Goal: Submit feedback/report problem: Submit feedback/report problem

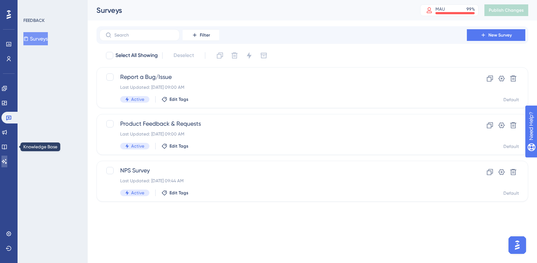
click at [7, 160] on icon at bounding box center [4, 162] width 6 height 6
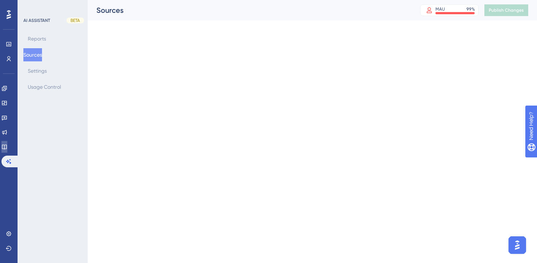
click at [7, 150] on link at bounding box center [4, 147] width 6 height 12
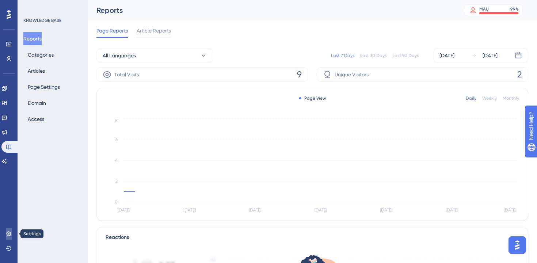
click at [6, 233] on icon at bounding box center [9, 234] width 6 height 6
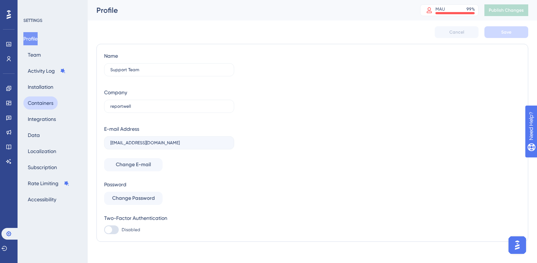
click at [37, 103] on button "Containers" at bounding box center [40, 103] width 34 height 13
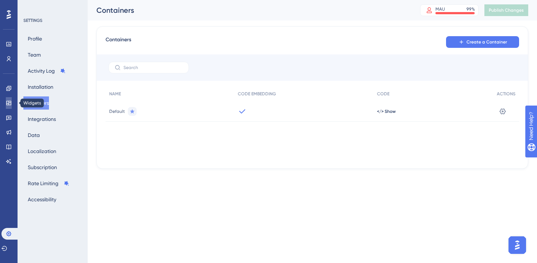
click at [9, 99] on link at bounding box center [9, 103] width 6 height 12
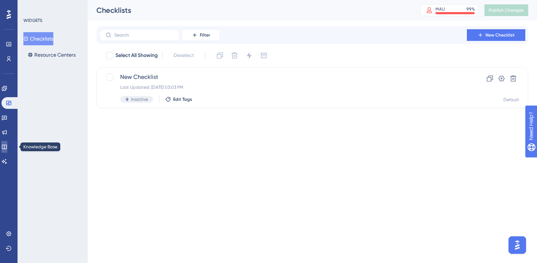
click at [7, 146] on icon at bounding box center [4, 147] width 6 height 6
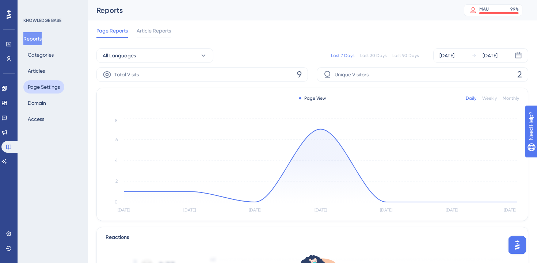
click at [37, 90] on button "Page Settings" at bounding box center [43, 86] width 41 height 13
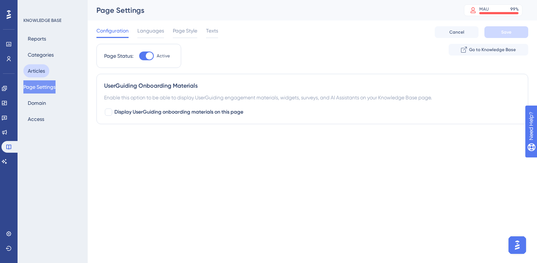
click at [35, 68] on button "Articles" at bounding box center [36, 70] width 26 height 13
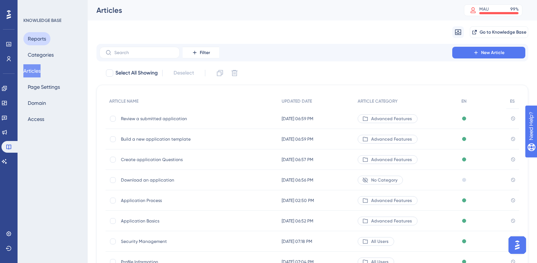
click at [34, 43] on button "Reports" at bounding box center [36, 38] width 27 height 13
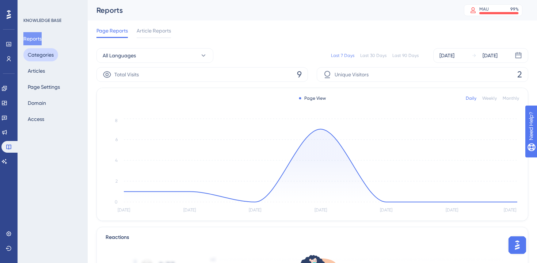
click at [35, 52] on button "Categories" at bounding box center [40, 54] width 35 height 13
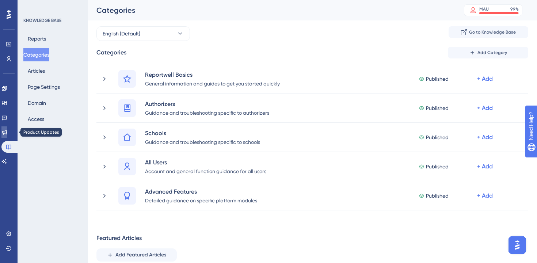
click at [7, 134] on icon at bounding box center [4, 132] width 6 height 6
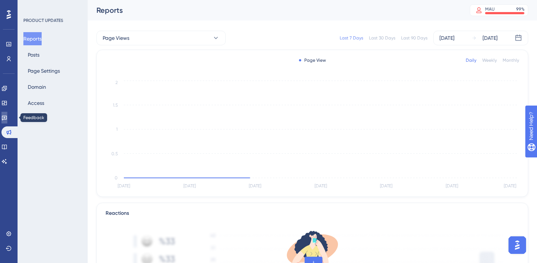
click at [7, 119] on icon at bounding box center [4, 118] width 6 height 6
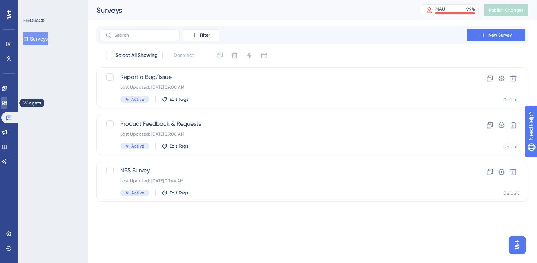
click at [7, 105] on icon at bounding box center [4, 103] width 5 height 4
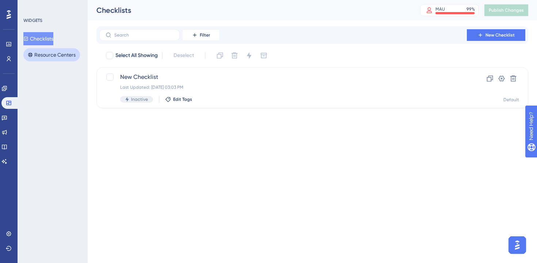
click at [39, 54] on button "Resource Centers" at bounding box center [51, 54] width 57 height 13
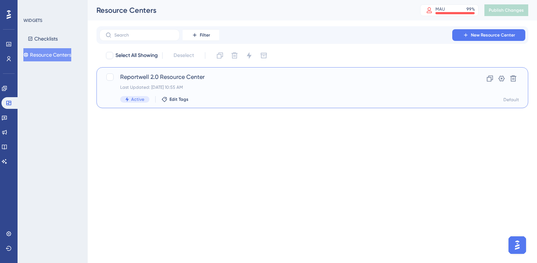
click at [147, 78] on span "Reportwell 2.0 Resource Center" at bounding box center [283, 77] width 326 height 9
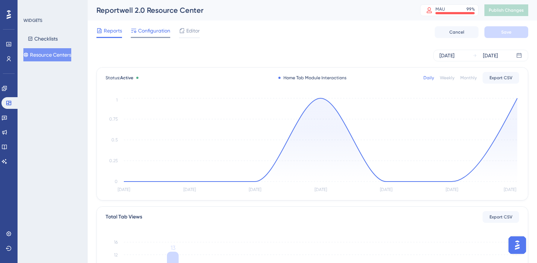
click at [150, 28] on span "Configuration" at bounding box center [154, 30] width 32 height 9
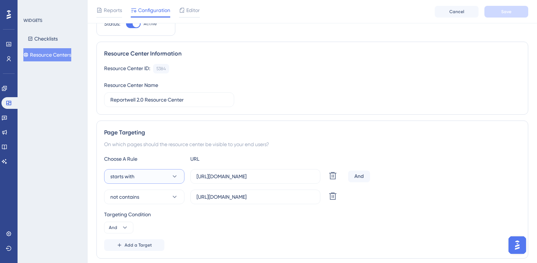
click at [174, 180] on icon at bounding box center [174, 176] width 7 height 7
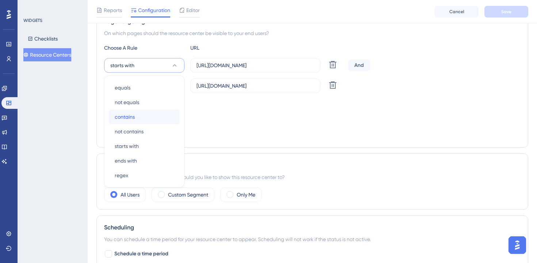
click at [146, 123] on div "contains contains" at bounding box center [144, 117] width 59 height 15
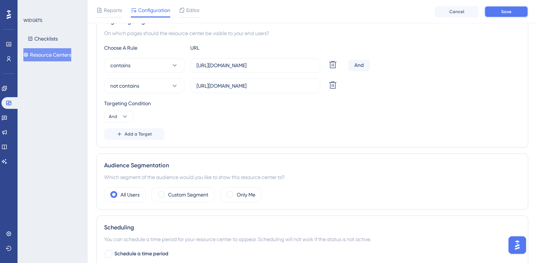
click at [501, 16] on button "Save" at bounding box center [507, 12] width 44 height 12
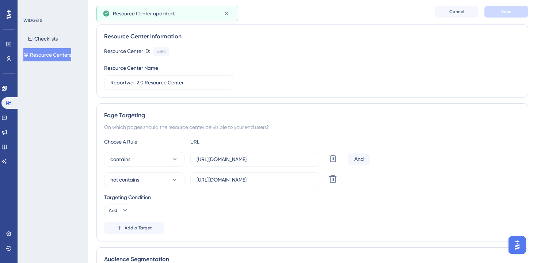
scroll to position [0, 0]
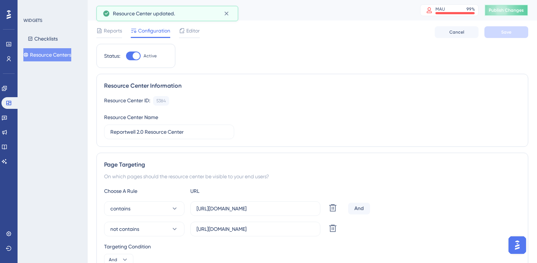
click at [501, 12] on span "Publish Changes" at bounding box center [506, 10] width 35 height 6
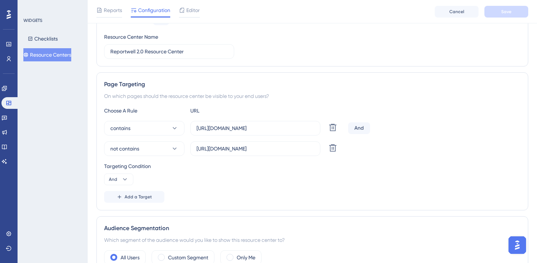
scroll to position [83, 0]
click at [6, 233] on link at bounding box center [9, 234] width 6 height 12
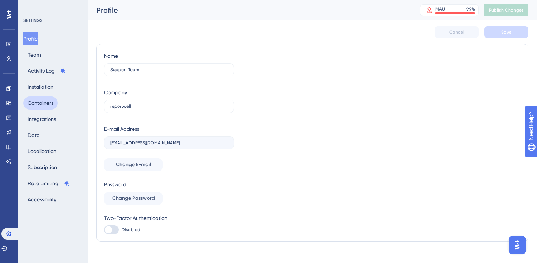
click at [41, 105] on button "Containers" at bounding box center [40, 103] width 34 height 13
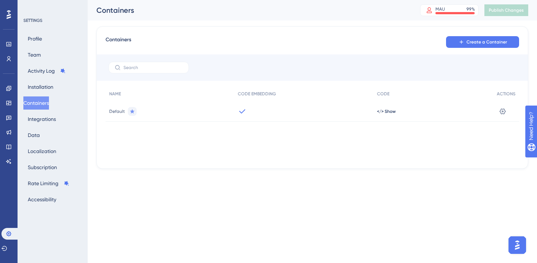
click at [399, 117] on div "</> Show" at bounding box center [434, 111] width 120 height 20
click at [379, 112] on span "</> Show" at bounding box center [386, 112] width 19 height 6
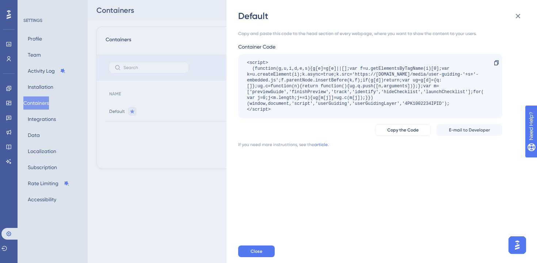
click at [256, 243] on div "Close" at bounding box center [393, 251] width 311 height 23
click at [255, 251] on span "Close" at bounding box center [257, 252] width 12 height 6
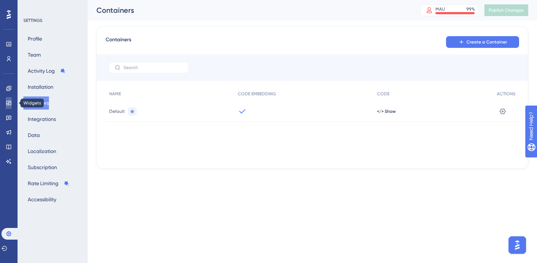
click at [8, 105] on icon at bounding box center [9, 103] width 6 height 6
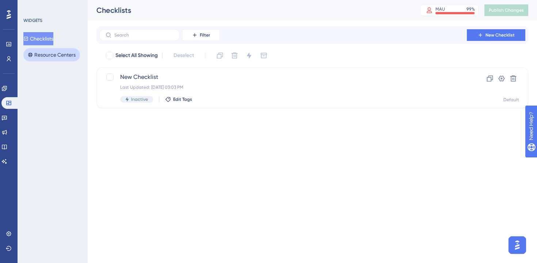
click at [56, 57] on button "Resource Centers" at bounding box center [51, 54] width 57 height 13
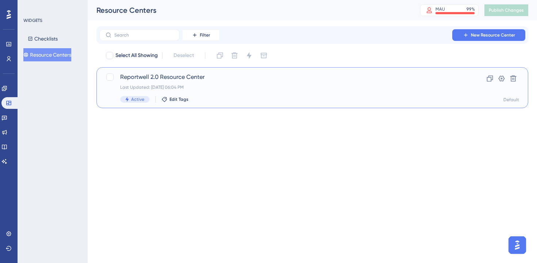
click at [176, 84] on div "Reportwell 2.0 Resource Center Last Updated: [DATE] 06:04 PM Active Edit Tags" at bounding box center [283, 88] width 326 height 30
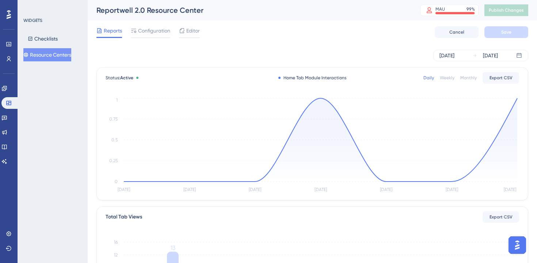
click at [148, 22] on div "Reports Configuration Editor Cancel Save" at bounding box center [313, 31] width 432 height 23
click at [148, 30] on span "Configuration" at bounding box center [154, 30] width 32 height 9
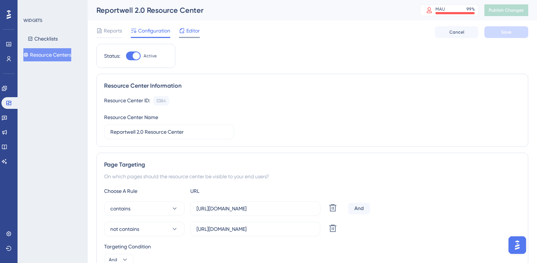
click at [187, 30] on span "Editor" at bounding box center [193, 30] width 14 height 9
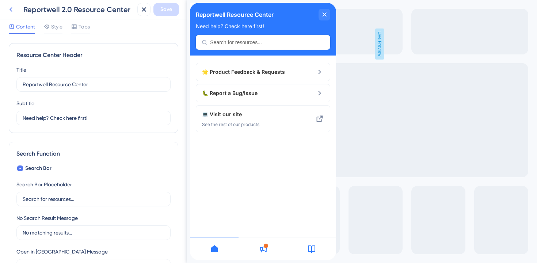
click at [13, 9] on icon at bounding box center [11, 9] width 9 height 9
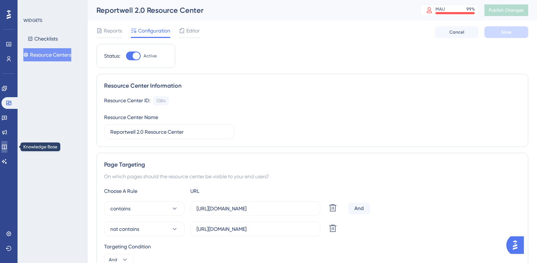
click at [7, 147] on icon at bounding box center [4, 147] width 6 height 6
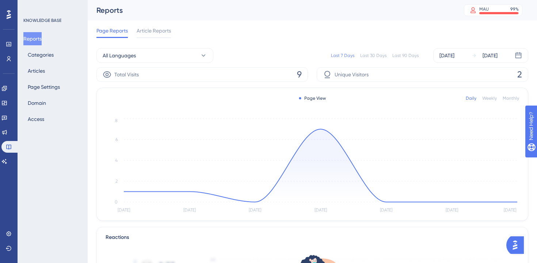
click at [37, 64] on div "Reports Categories Articles Page Settings Domain Access" at bounding box center [52, 79] width 59 height 94
click at [36, 69] on button "Articles" at bounding box center [36, 70] width 26 height 13
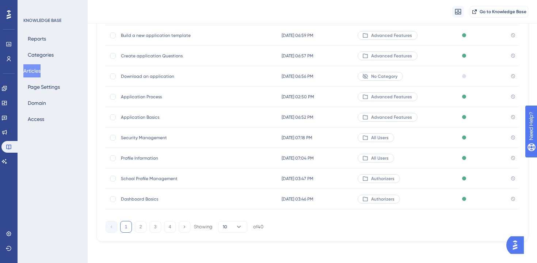
scroll to position [109, 0]
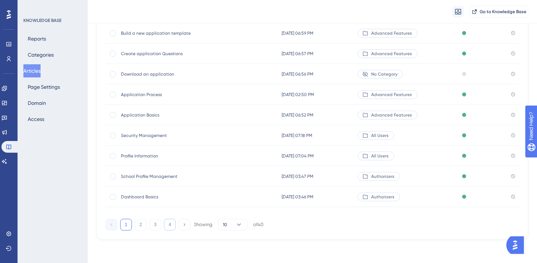
click at [171, 227] on button "4" at bounding box center [170, 225] width 12 height 12
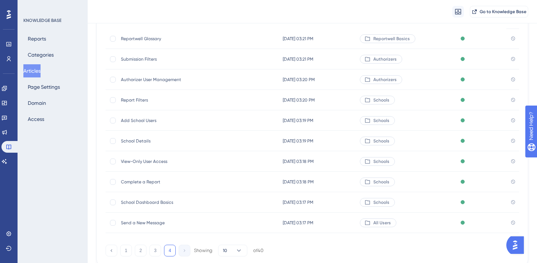
scroll to position [85, 0]
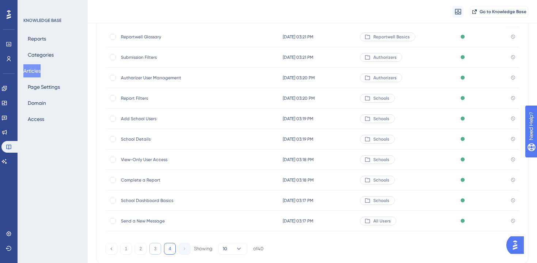
click at [157, 247] on button "3" at bounding box center [156, 249] width 12 height 12
click at [148, 219] on span "School Email Notification Types" at bounding box center [179, 221] width 117 height 6
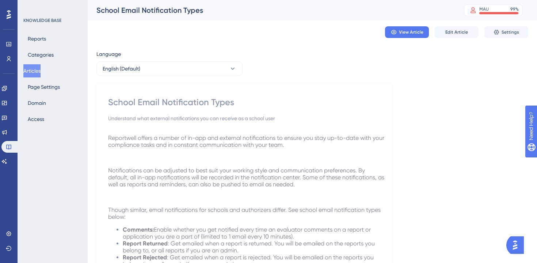
scroll to position [85, 0]
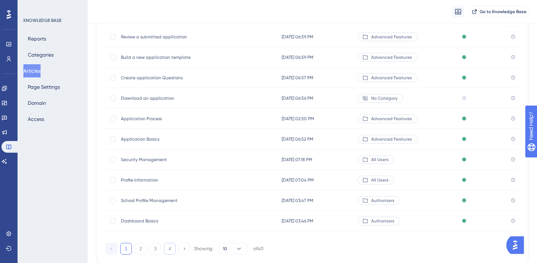
click at [165, 246] on button "4" at bounding box center [170, 249] width 12 height 12
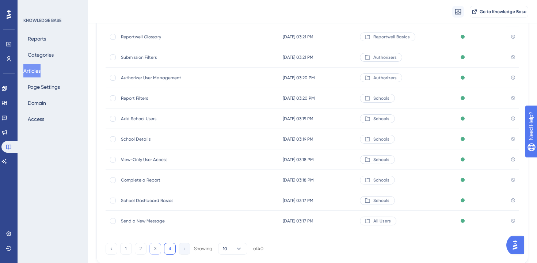
click at [156, 246] on button "3" at bounding box center [156, 249] width 12 height 12
click at [143, 179] on span "Notification Management" at bounding box center [179, 180] width 117 height 6
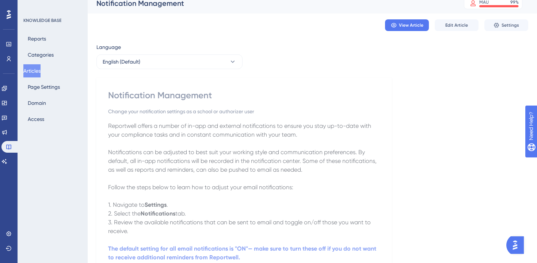
scroll to position [8, 0]
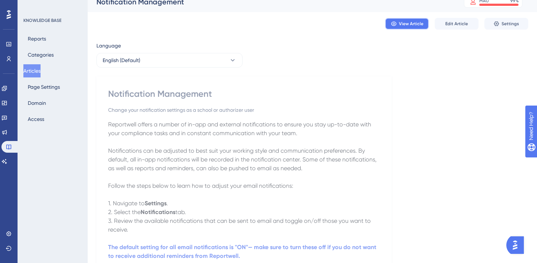
click at [401, 22] on span "View Article" at bounding box center [411, 24] width 24 height 6
click at [6, 98] on link at bounding box center [4, 103] width 6 height 12
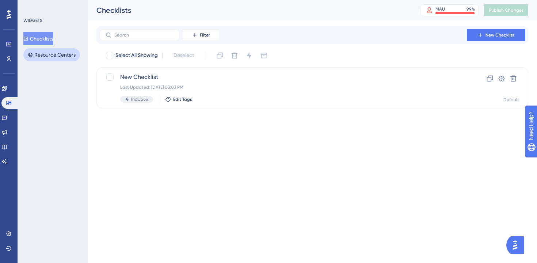
click at [41, 50] on button "Resource Centers" at bounding box center [51, 54] width 57 height 13
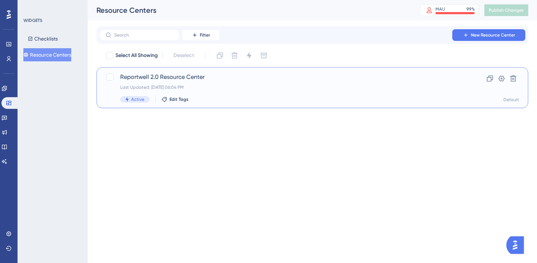
click at [185, 83] on div "Reportwell 2.0 Resource Center Last Updated: [DATE] 06:04 PM Active Edit Tags" at bounding box center [283, 88] width 326 height 30
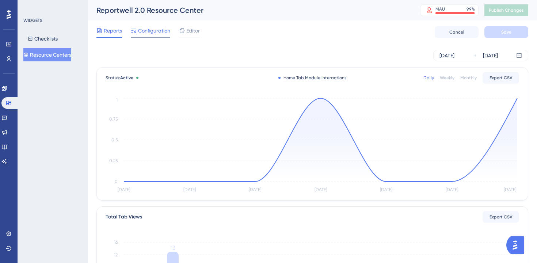
click at [155, 32] on span "Configuration" at bounding box center [154, 30] width 32 height 9
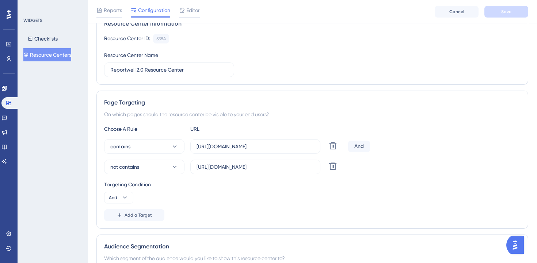
scroll to position [73, 0]
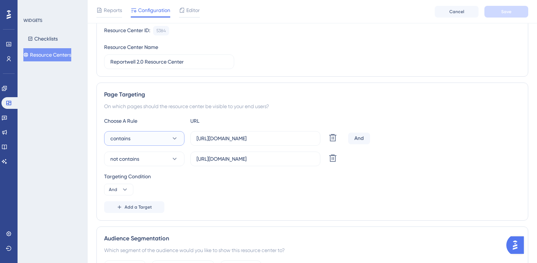
click at [174, 140] on icon at bounding box center [174, 138] width 7 height 7
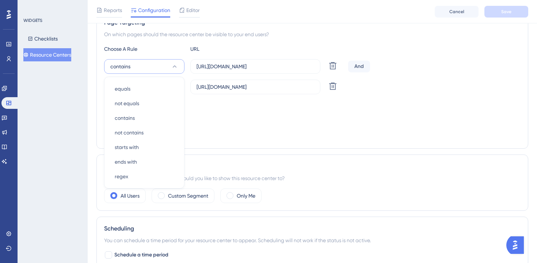
click at [174, 65] on icon at bounding box center [174, 66] width 7 height 7
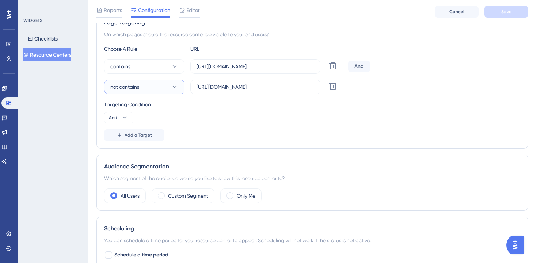
click at [176, 89] on icon at bounding box center [174, 86] width 7 height 7
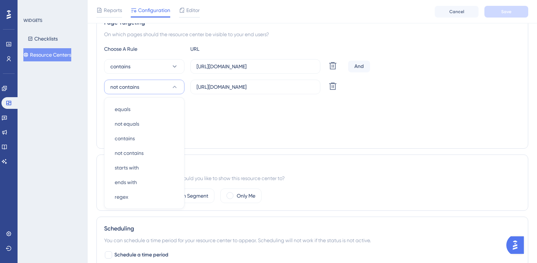
scroll to position [167, 0]
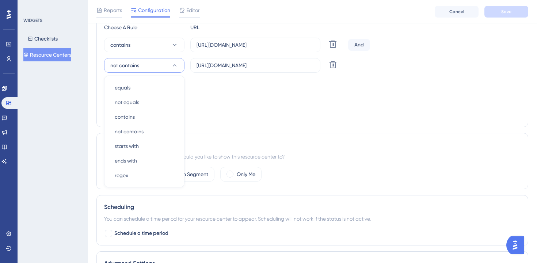
click at [175, 68] on icon at bounding box center [174, 65] width 7 height 7
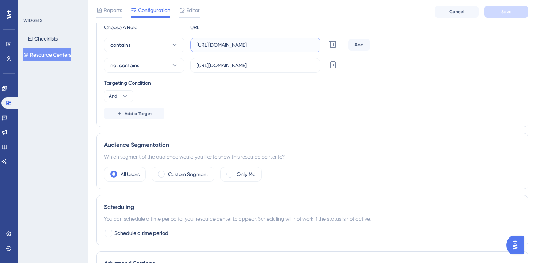
click at [275, 44] on input "[URL][DOMAIN_NAME]" at bounding box center [256, 45] width 118 height 8
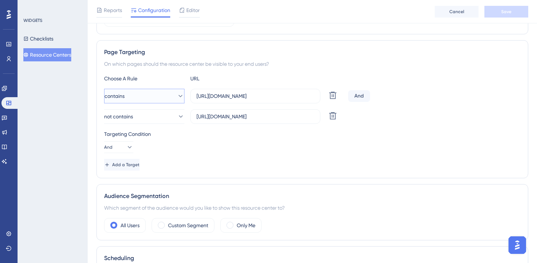
click at [136, 97] on button "contains" at bounding box center [144, 96] width 80 height 15
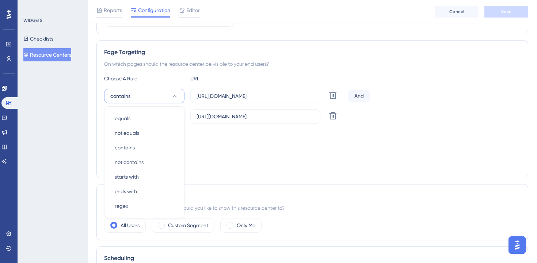
scroll to position [146, 0]
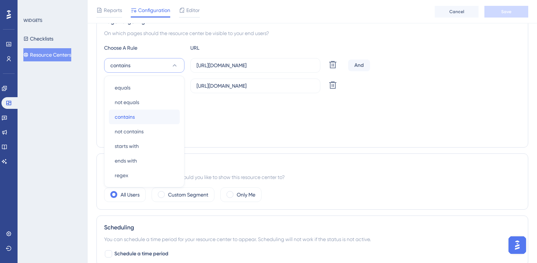
click at [152, 115] on div "contains contains" at bounding box center [144, 117] width 59 height 15
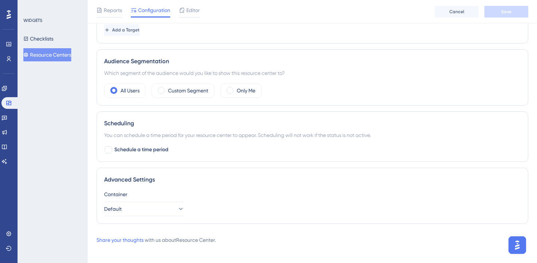
scroll to position [255, 0]
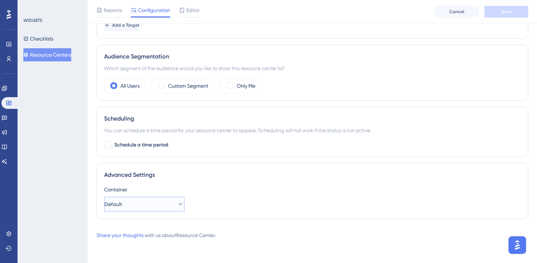
click at [144, 204] on button "Default" at bounding box center [144, 204] width 80 height 15
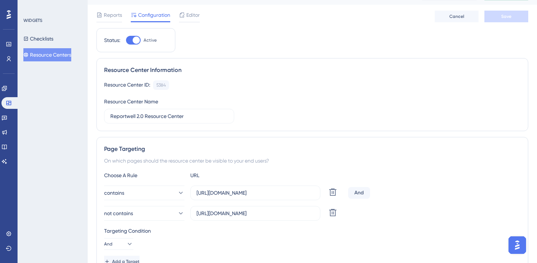
scroll to position [0, 0]
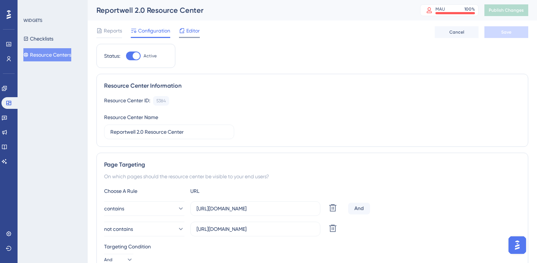
click at [192, 31] on span "Editor" at bounding box center [193, 30] width 14 height 9
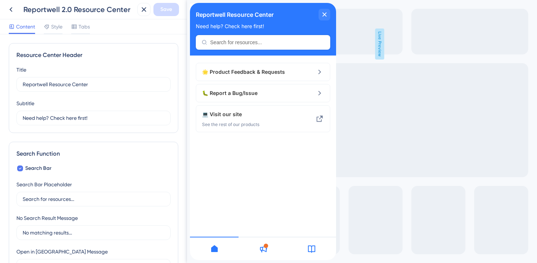
click at [45, 21] on div "Content Style Tabs" at bounding box center [93, 26] width 187 height 15
click at [50, 24] on icon at bounding box center [47, 27] width 6 height 6
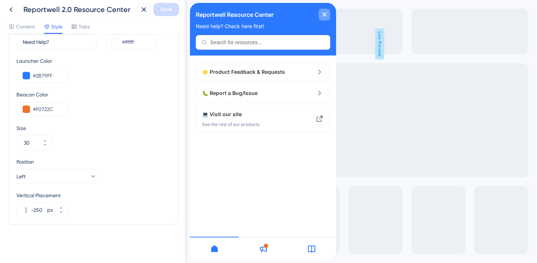
click at [329, 16] on div "close resource center" at bounding box center [325, 15] width 12 height 12
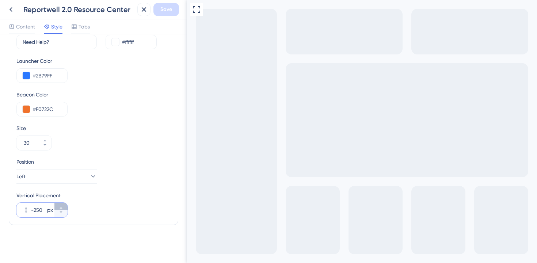
click at [58, 204] on button "-250 px" at bounding box center [60, 206] width 13 height 7
click at [58, 204] on button "-249 px" at bounding box center [60, 206] width 13 height 7
click at [58, 204] on button "-248 px" at bounding box center [60, 206] width 13 height 7
click at [58, 204] on button "-247 px" at bounding box center [60, 206] width 13 height 7
click at [58, 204] on button "-246 px" at bounding box center [60, 206] width 13 height 7
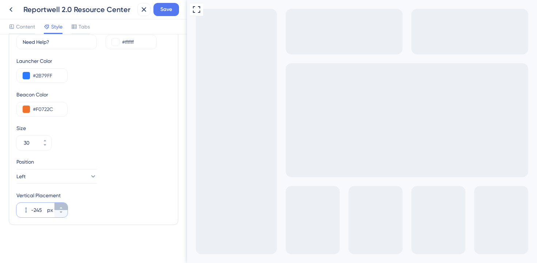
click at [58, 204] on button "-245 px" at bounding box center [60, 206] width 13 height 7
click at [58, 204] on button "-244 px" at bounding box center [60, 206] width 13 height 7
click at [60, 213] on icon at bounding box center [61, 212] width 4 height 4
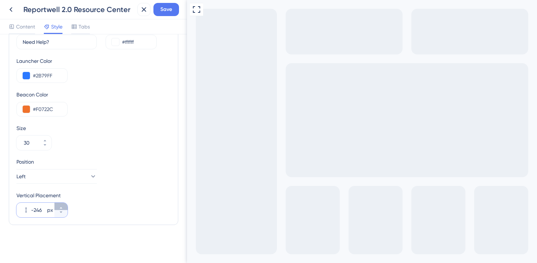
click at [61, 208] on icon at bounding box center [61, 207] width 3 height 1
type input "-245"
click at [163, 6] on span "Save" at bounding box center [167, 9] width 12 height 9
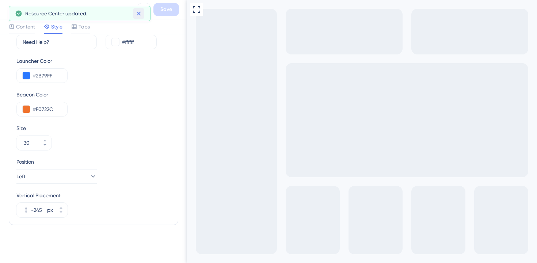
click at [140, 16] on icon at bounding box center [138, 13] width 7 height 7
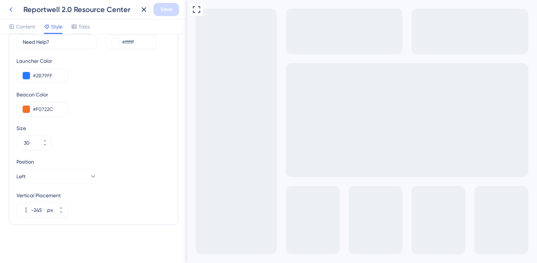
click at [13, 5] on icon at bounding box center [11, 9] width 9 height 9
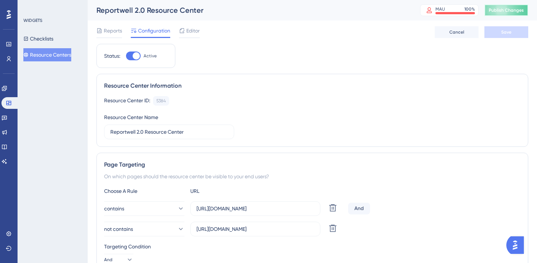
click at [498, 10] on span "Publish Changes" at bounding box center [506, 10] width 35 height 6
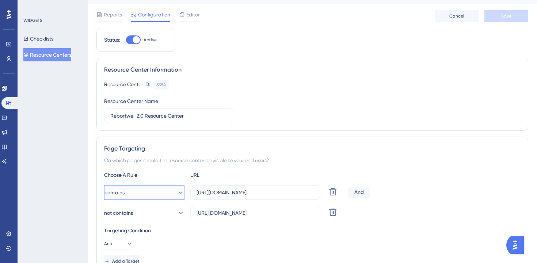
click at [165, 192] on button "contains" at bounding box center [144, 192] width 80 height 15
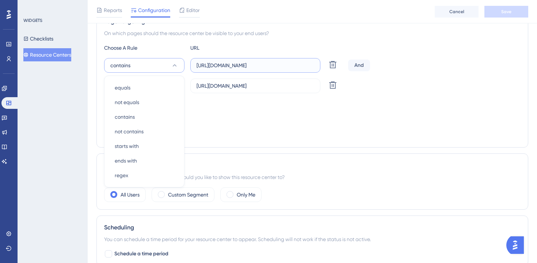
click at [250, 64] on input "[URL][DOMAIN_NAME]" at bounding box center [256, 65] width 118 height 8
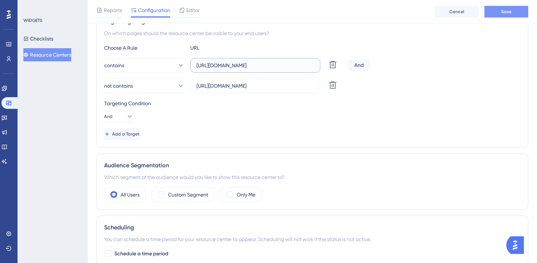
type input "https://new.reportwell.io/drive"
click at [499, 11] on button "Save" at bounding box center [507, 12] width 44 height 12
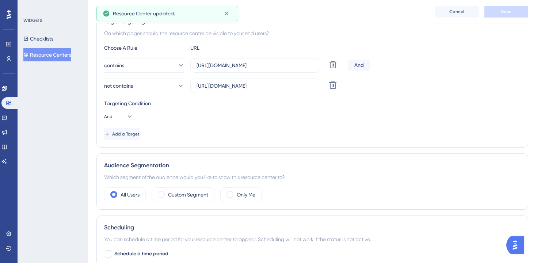
scroll to position [0, 0]
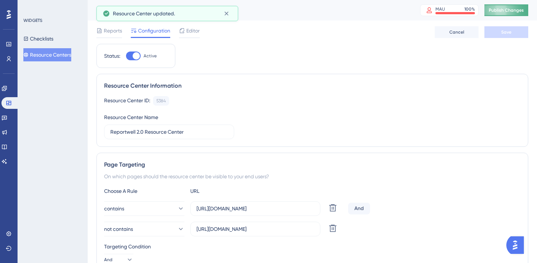
click at [507, 10] on span "Publish Changes" at bounding box center [506, 10] width 35 height 6
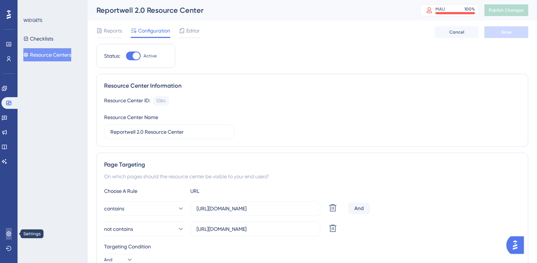
click at [9, 238] on link at bounding box center [9, 234] width 6 height 12
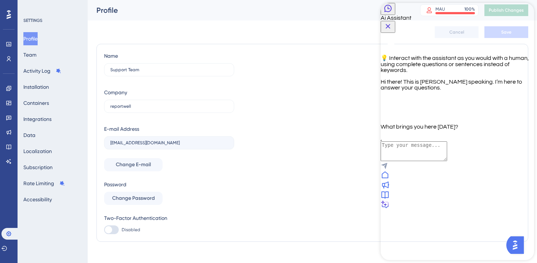
click at [416, 161] on textarea "AI Assistant Text Input" at bounding box center [414, 151] width 67 height 20
type textarea "I need to submit a ticket"
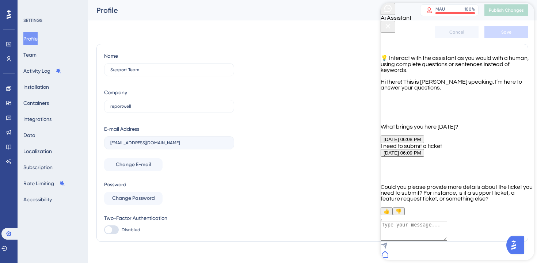
scroll to position [72, 0]
click at [416, 222] on textarea "AI Assistant Text Input" at bounding box center [414, 231] width 67 height 20
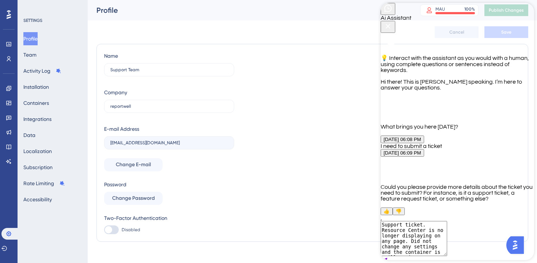
type textarea "Support ticket. Resource Center is no longer displaying on any page. Did not ch…"
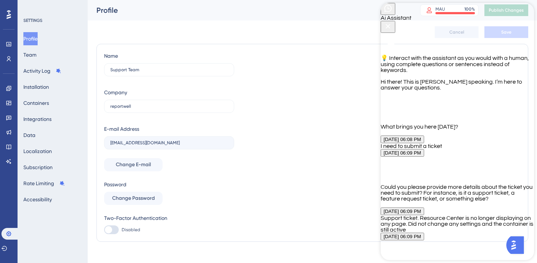
scroll to position [301, 0]
type textarea "Done all that, still not showing"
click at [8, 89] on icon at bounding box center [9, 89] width 6 height 6
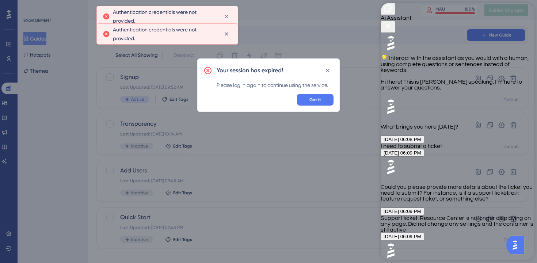
click at [9, 106] on div "Your session has expired! Please log in again to continue using the service. Go…" at bounding box center [268, 131] width 537 height 263
click at [323, 103] on button "Got it" at bounding box center [315, 100] width 37 height 12
